Goal: Find specific page/section: Find specific page/section

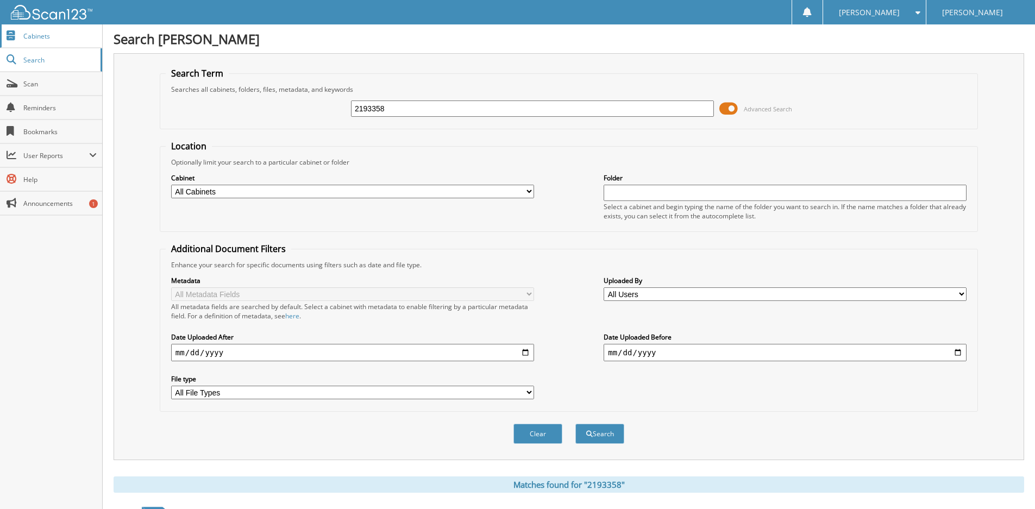
click at [44, 37] on span "Cabinets" at bounding box center [59, 36] width 73 height 9
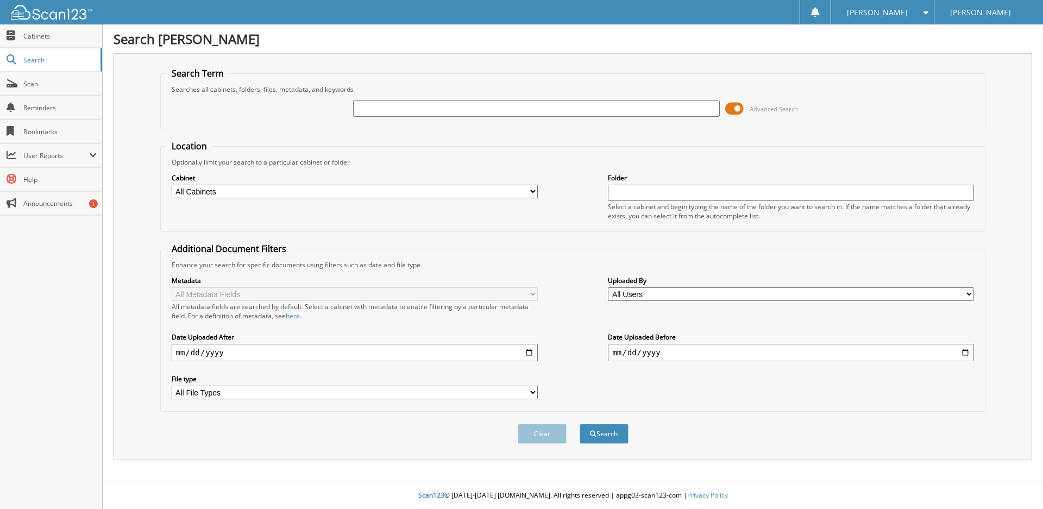
click at [425, 109] on input "text" at bounding box center [536, 108] width 366 height 16
type input "2193386"
click at [580, 424] on button "Search" at bounding box center [604, 434] width 49 height 20
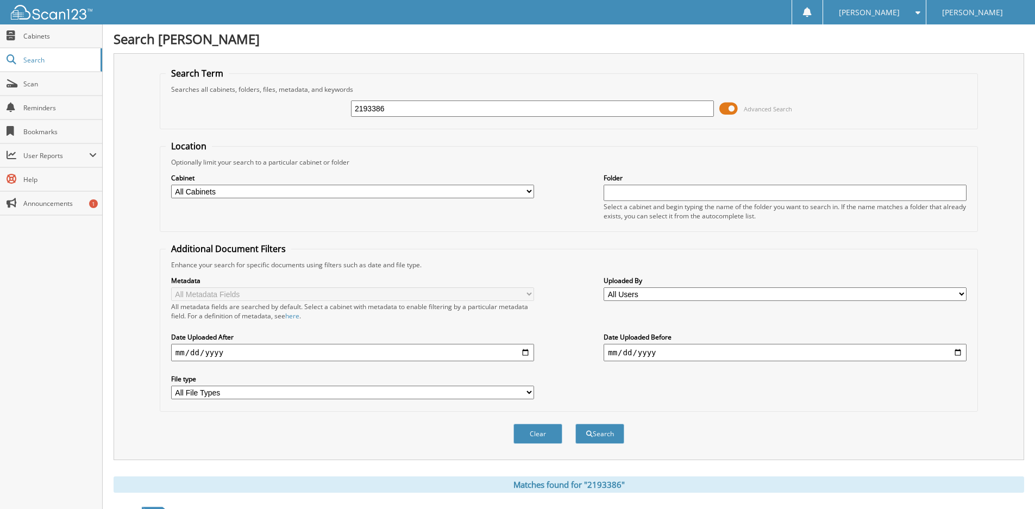
click at [910, 13] on span at bounding box center [915, 13] width 10 height 8
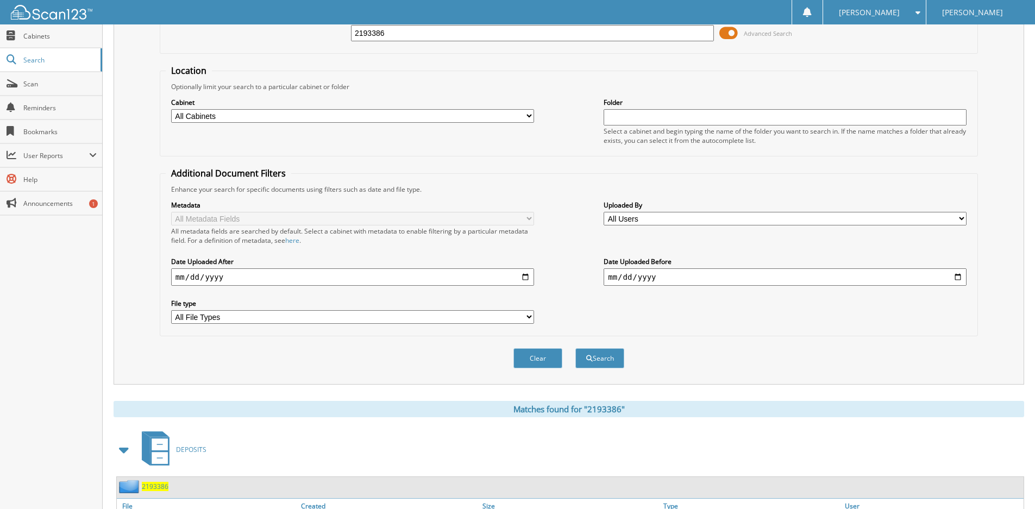
scroll to position [141, 0]
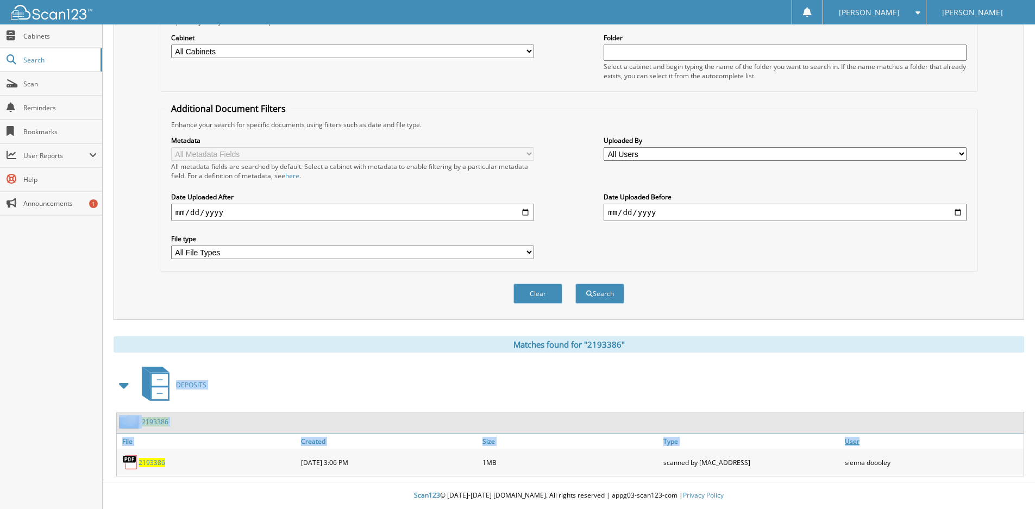
drag, startPoint x: 114, startPoint y: 356, endPoint x: 940, endPoint y: 438, distance: 830.9
click at [940, 438] on div "Matches found for "2193386" DEPOSITS 2193386 File Created Size" at bounding box center [569, 406] width 910 height 140
drag, startPoint x: 940, startPoint y: 438, endPoint x: 880, endPoint y: 400, distance: 71.3
click at [880, 400] on div "DEPOSITS" at bounding box center [569, 384] width 910 height 43
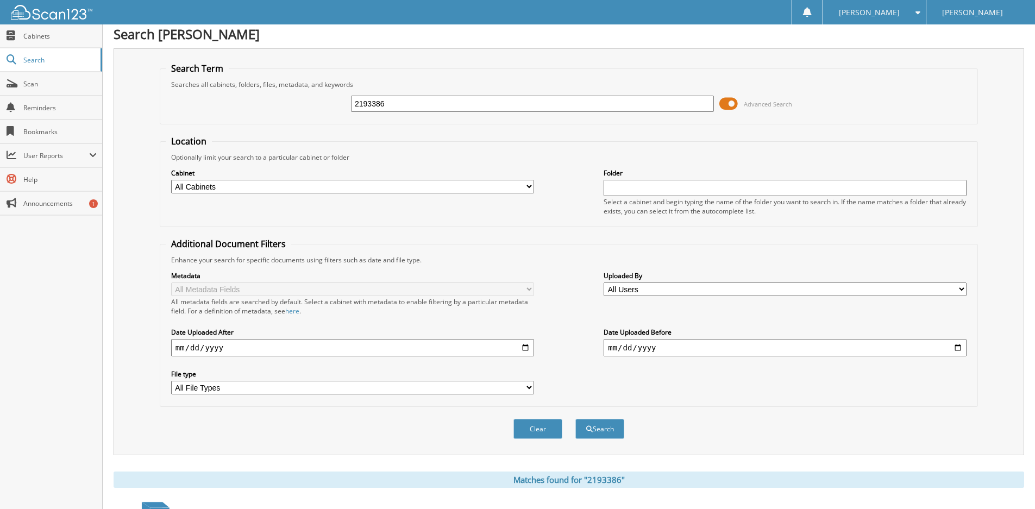
scroll to position [0, 0]
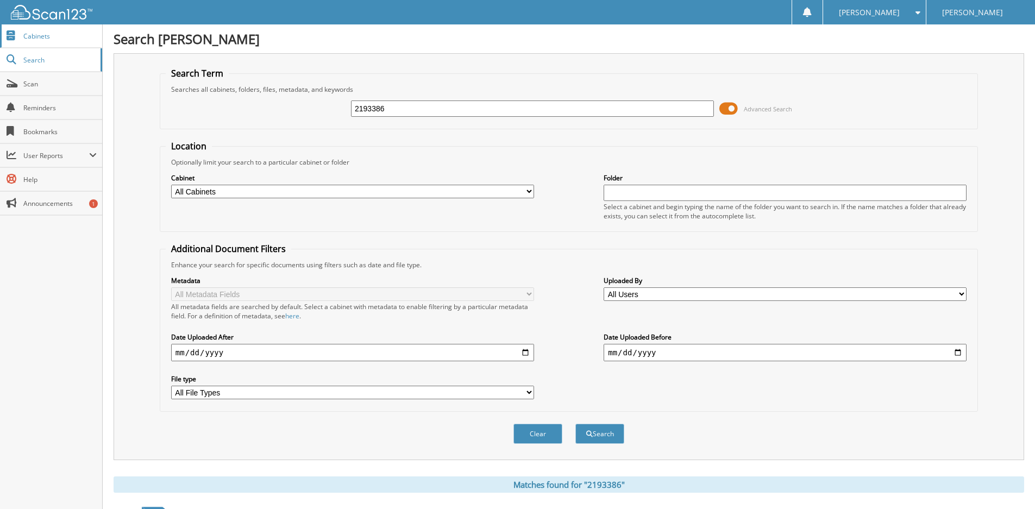
click at [37, 29] on link "Cabinets" at bounding box center [51, 35] width 102 height 23
